Goal: Transaction & Acquisition: Purchase product/service

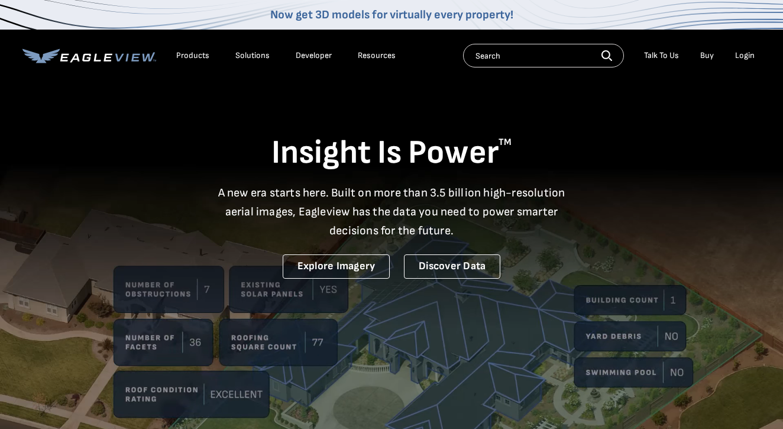
click at [739, 52] on div "Login" at bounding box center [745, 55] width 20 height 11
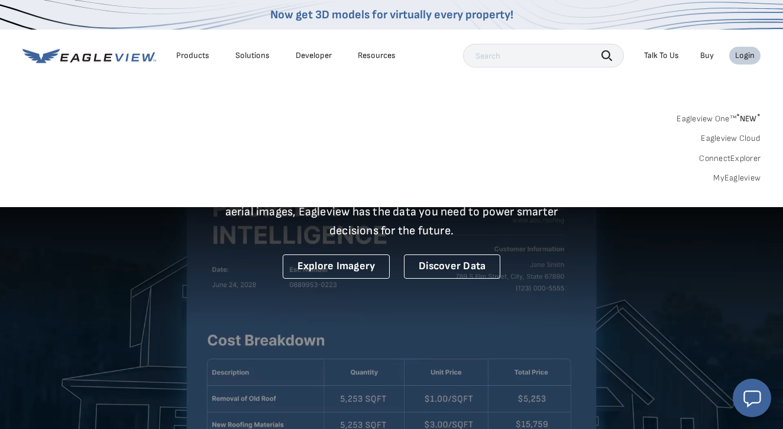
click at [725, 175] on link "MyEagleview" at bounding box center [737, 178] width 47 height 11
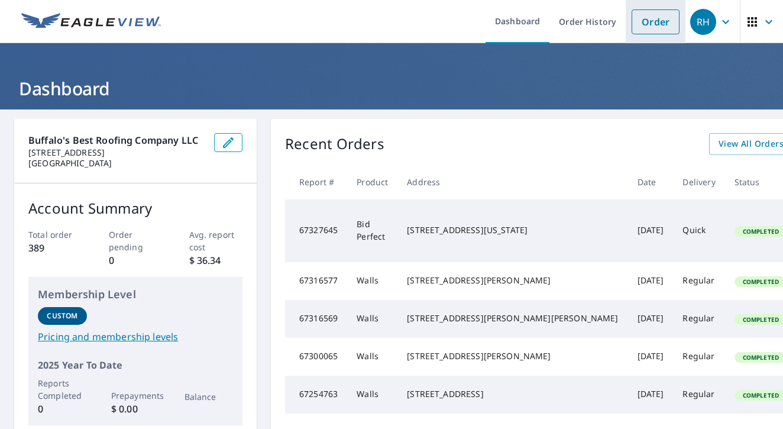
click at [657, 24] on link "Order" at bounding box center [656, 21] width 48 height 25
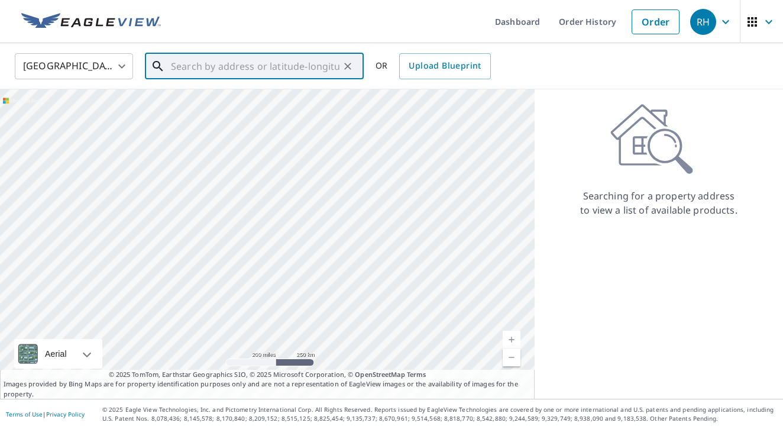
click at [247, 72] on input "text" at bounding box center [255, 66] width 169 height 33
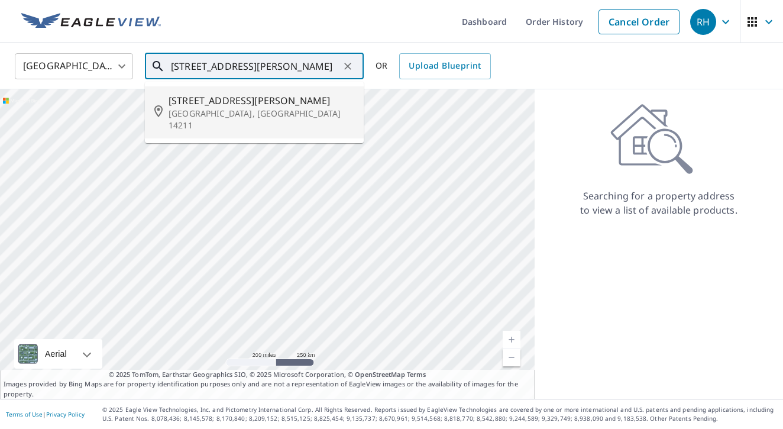
click at [218, 104] on span "304 Winslow Ave" at bounding box center [262, 100] width 186 height 14
type input "304 Winslow Ave Buffalo, NY 14211"
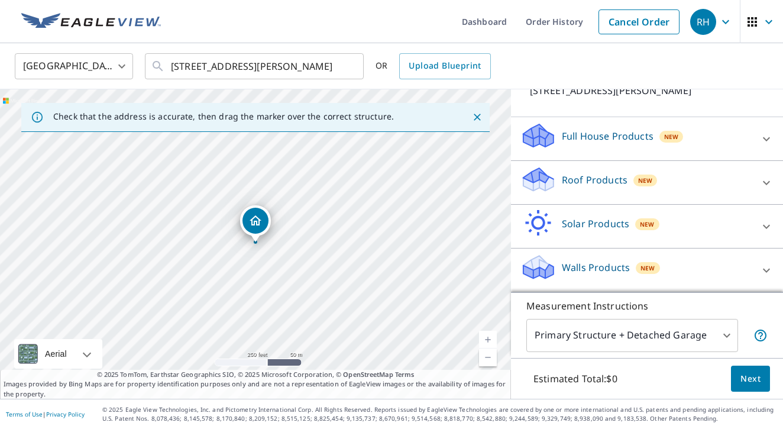
scroll to position [95, 0]
click at [744, 267] on div "Walls Products New" at bounding box center [637, 270] width 232 height 34
click at [572, 271] on p "Walls Products" at bounding box center [596, 267] width 68 height 14
click at [768, 269] on icon at bounding box center [767, 270] width 14 height 14
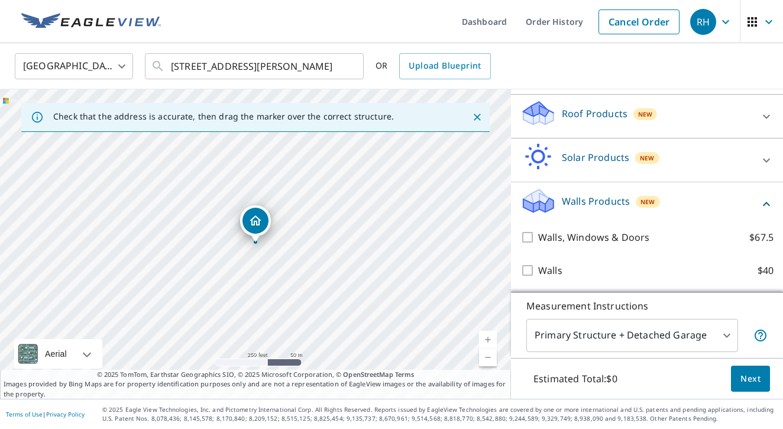
scroll to position [161, 0]
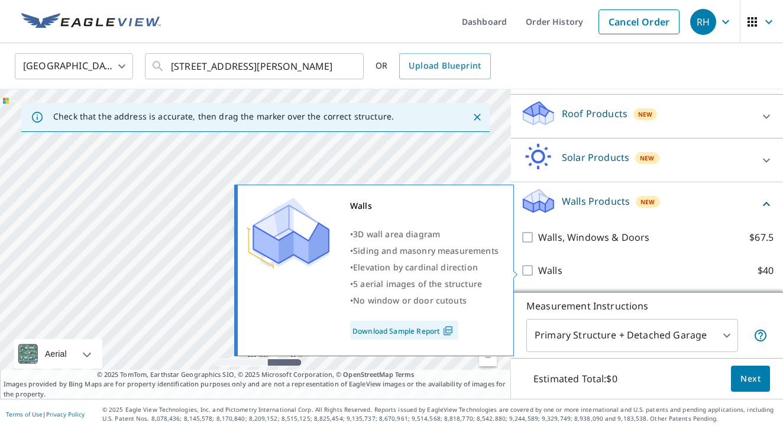
click at [528, 267] on input "Walls $40" at bounding box center [530, 270] width 18 height 14
checkbox input "true"
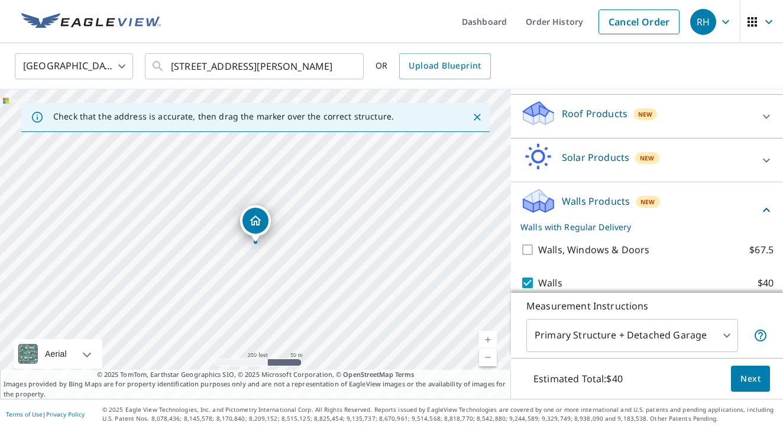
click at [608, 337] on body "RH RH Dashboard Order History Cancel Order RH United States US ​ 304 Winslow Av…" at bounding box center [391, 214] width 783 height 429
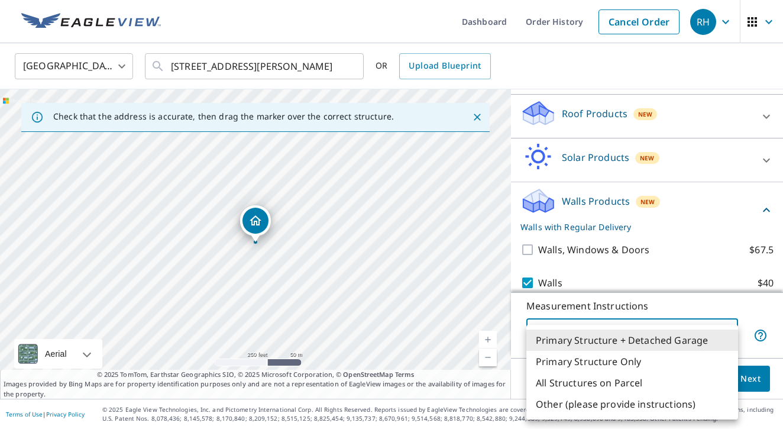
click at [639, 363] on li "Primary Structure Only" at bounding box center [633, 361] width 212 height 21
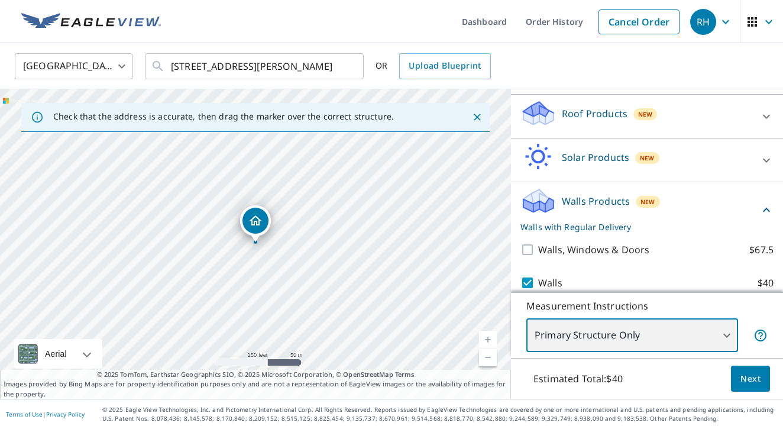
type input "2"
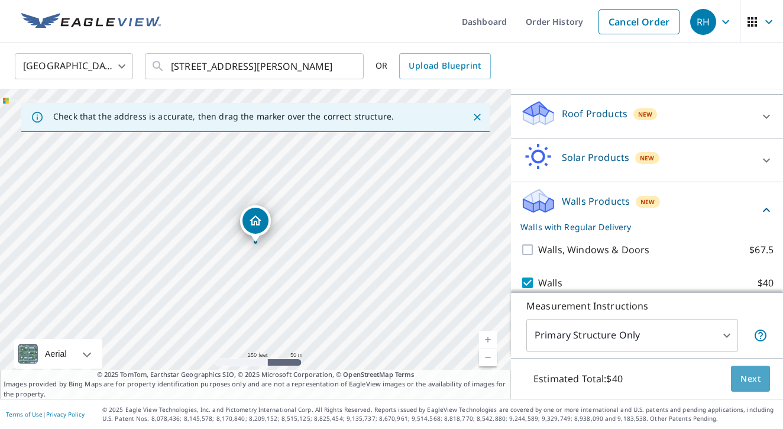
click at [763, 379] on button "Next" at bounding box center [750, 379] width 39 height 27
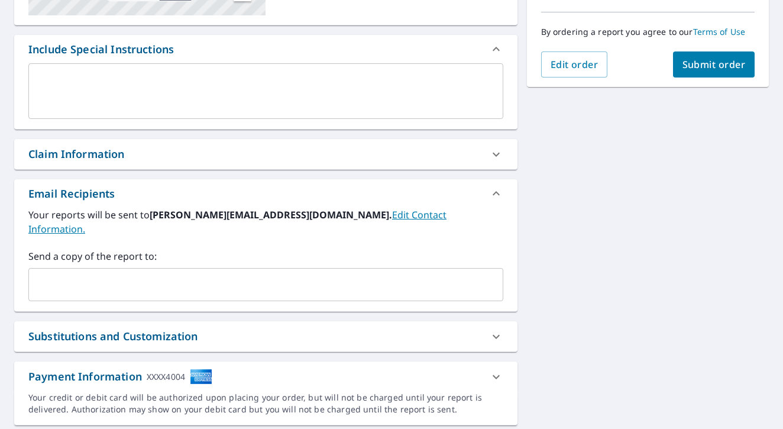
scroll to position [292, 0]
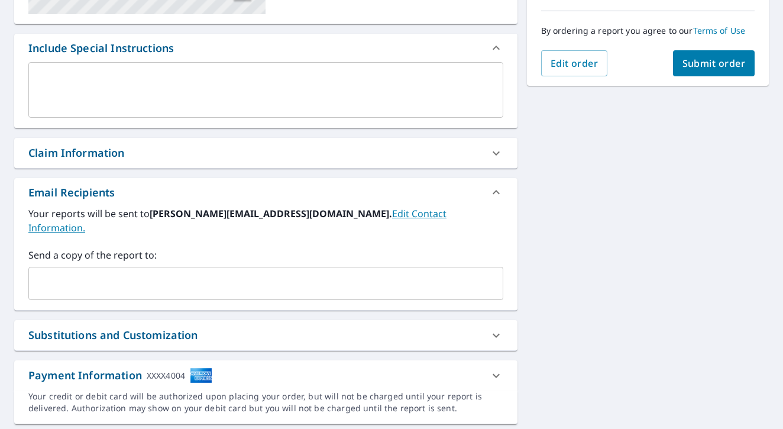
click at [354, 213] on link "Edit Contact Information." at bounding box center [237, 220] width 418 height 27
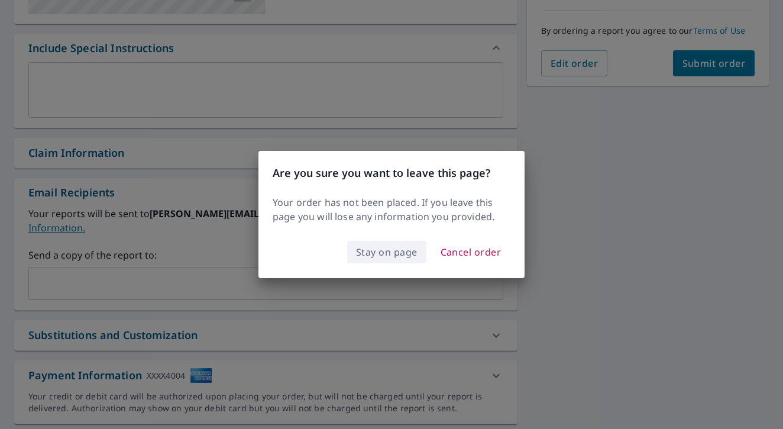
click at [387, 251] on span "Stay on page" at bounding box center [387, 252] width 62 height 17
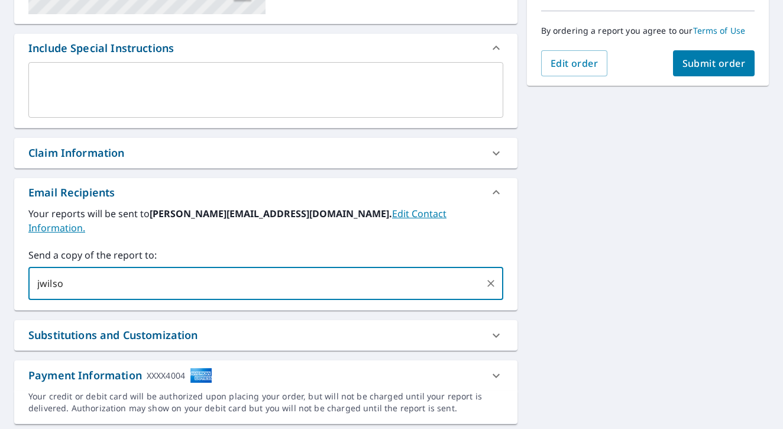
type input "jwilson"
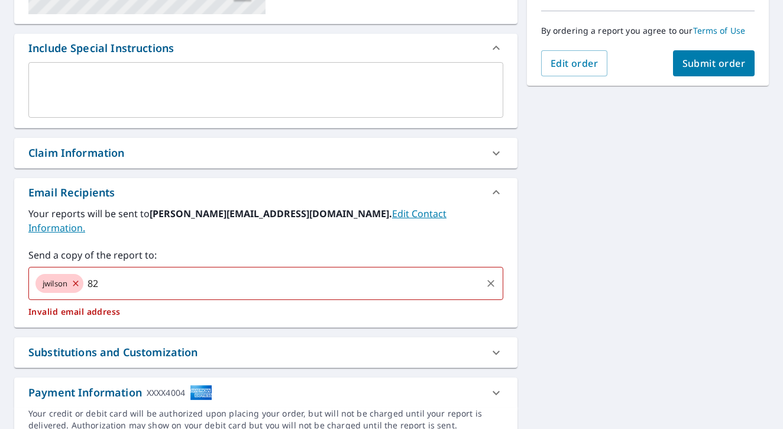
type input "8"
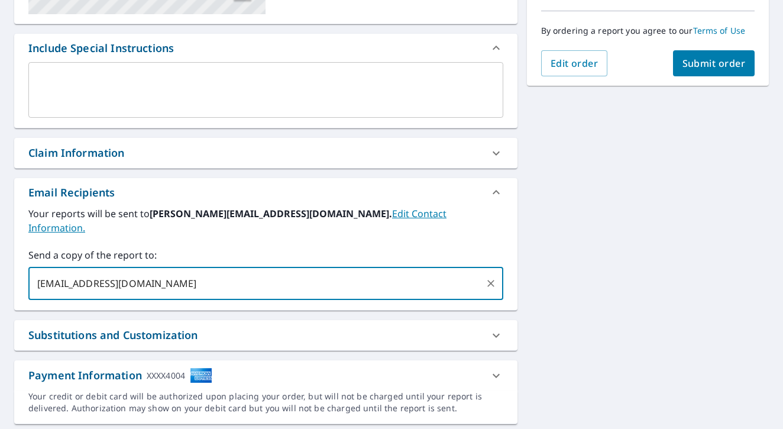
type input "jwilson82303@yahoo.com"
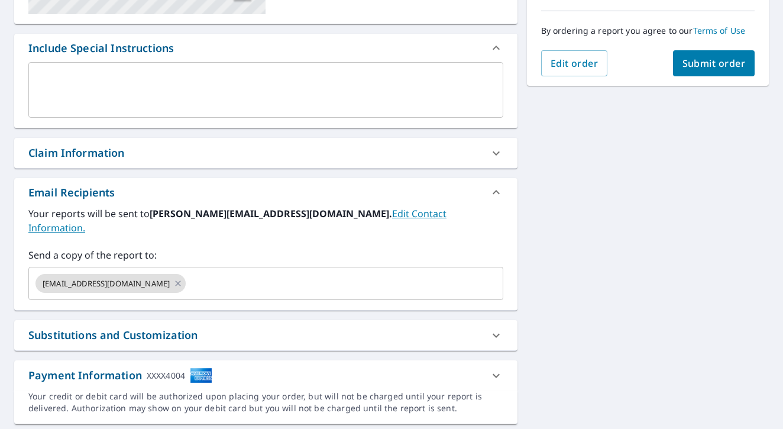
click at [696, 230] on div "**********" at bounding box center [391, 126] width 783 height 616
click at [495, 328] on icon at bounding box center [496, 335] width 14 height 14
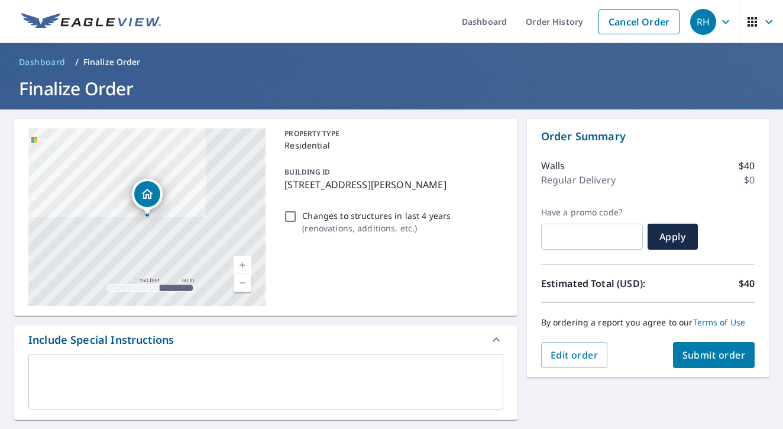
scroll to position [0, 0]
click at [692, 357] on span "Submit order" at bounding box center [714, 355] width 63 height 13
